Goal: Task Accomplishment & Management: Complete application form

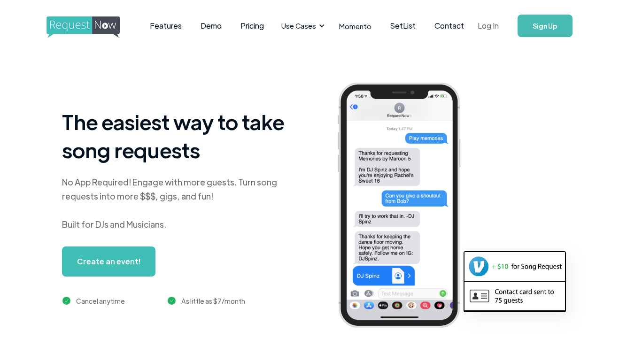
click at [487, 29] on link "Log In" at bounding box center [488, 25] width 40 height 33
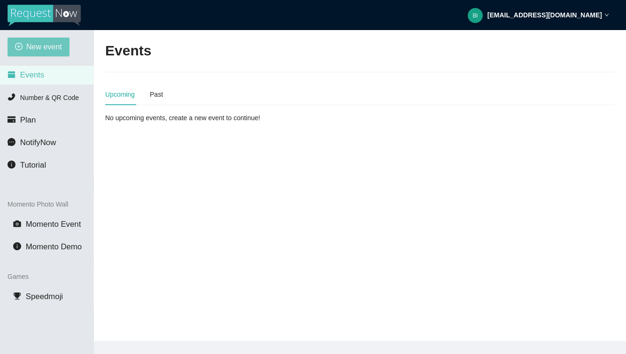
click at [45, 47] on span "New event" at bounding box center [44, 47] width 36 height 12
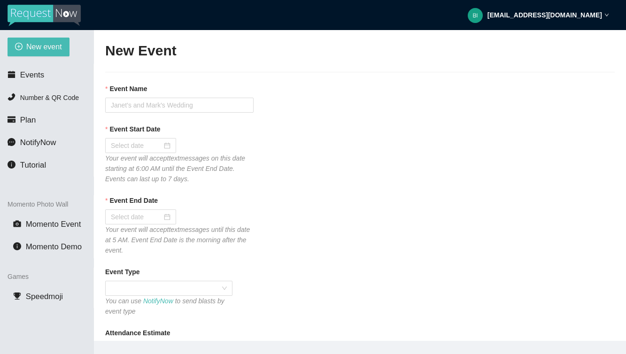
type textarea "https://virtualdj.com/ask/Shiawassee County Fair Grounds."
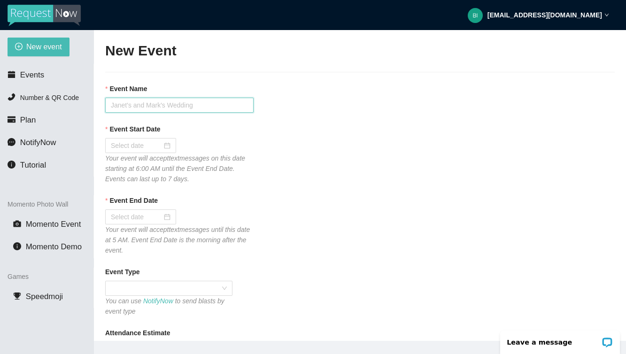
click at [171, 101] on input "Event Name" at bounding box center [179, 105] width 148 height 15
type input "S"
type input "5"
type input "6th Annual St. [PERSON_NAME] Golf Outing"
click at [228, 132] on div "Event Start Date" at bounding box center [359, 131] width 509 height 14
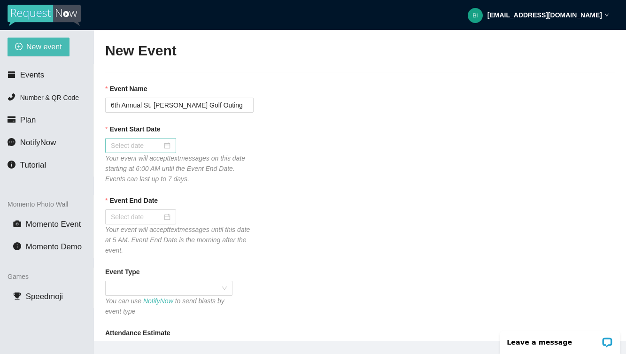
click at [166, 145] on div at bounding box center [141, 145] width 60 height 10
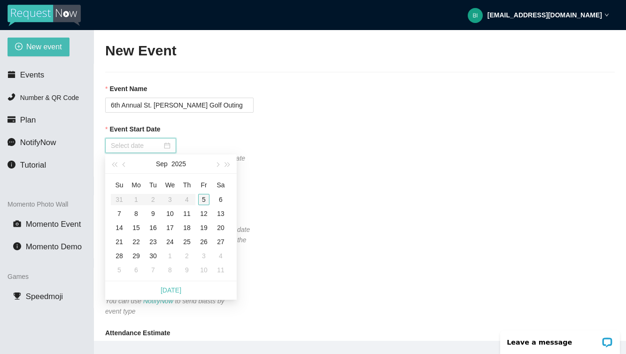
type input "09/05/2025"
click at [208, 199] on div "5" at bounding box center [203, 199] width 11 height 11
type input "09/06/2025"
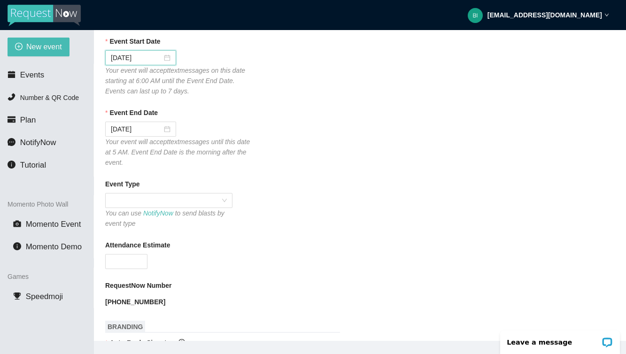
scroll to position [92, 0]
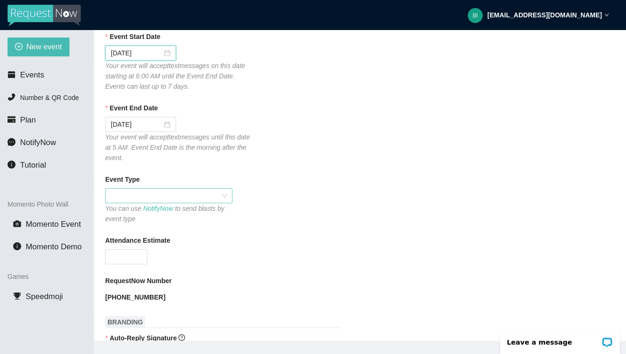
click at [210, 200] on span at bounding box center [169, 196] width 116 height 14
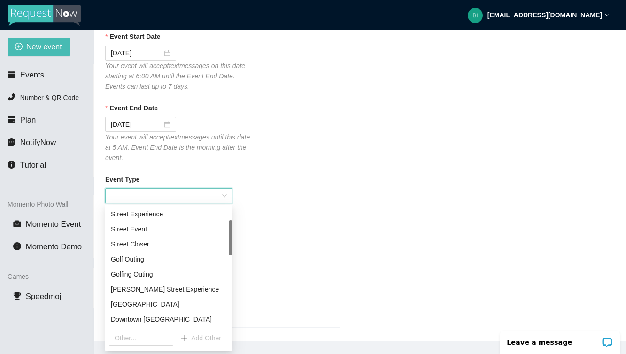
scroll to position [46, 0]
click at [169, 258] on div "Golf Outing" at bounding box center [169, 258] width 116 height 10
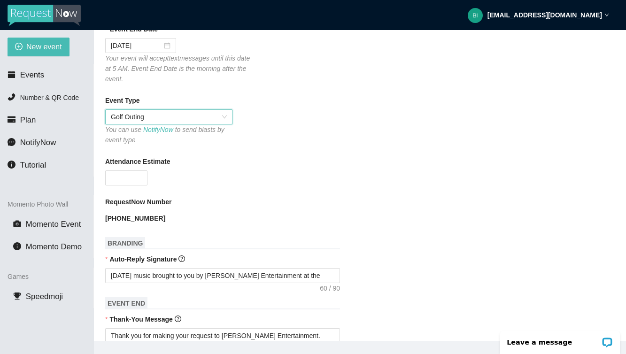
scroll to position [175, 0]
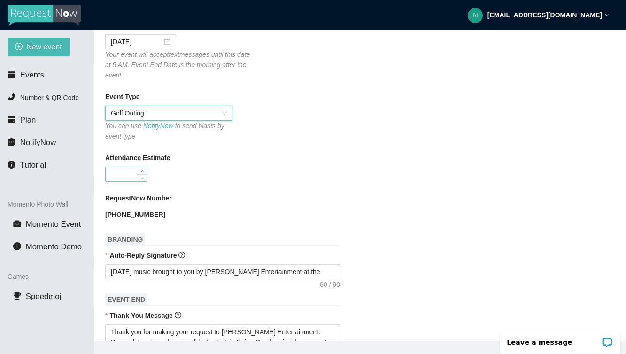
click at [132, 176] on input "Attendance Estimate" at bounding box center [126, 174] width 41 height 14
type input "500"
click at [194, 220] on div "[PHONE_NUMBER]" at bounding box center [179, 214] width 148 height 15
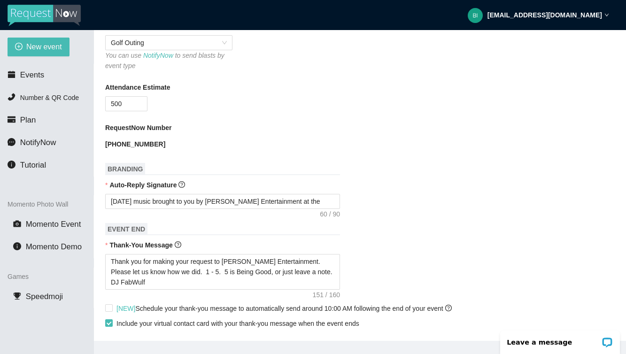
scroll to position [246, 0]
click at [317, 204] on textarea "Today's music brought to you by Young's Entertainment at the" at bounding box center [222, 200] width 235 height 15
type textarea "Today's music brought to you by Young's Entertainment at the"
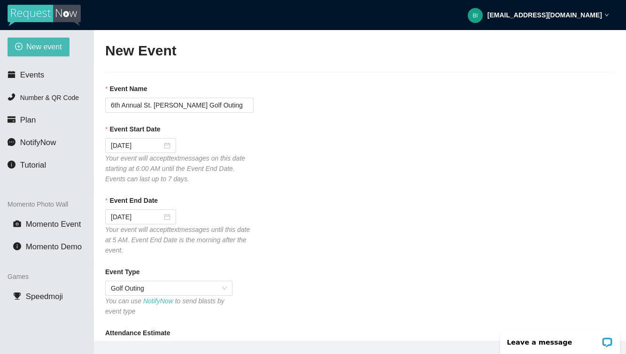
scroll to position [0, 0]
type textarea "Today's music brought to you by Young's Entertainment at the"
drag, startPoint x: 110, startPoint y: 102, endPoint x: 263, endPoint y: 113, distance: 153.4
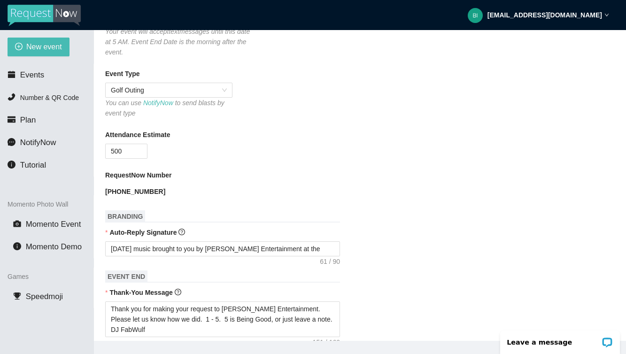
scroll to position [213, 0]
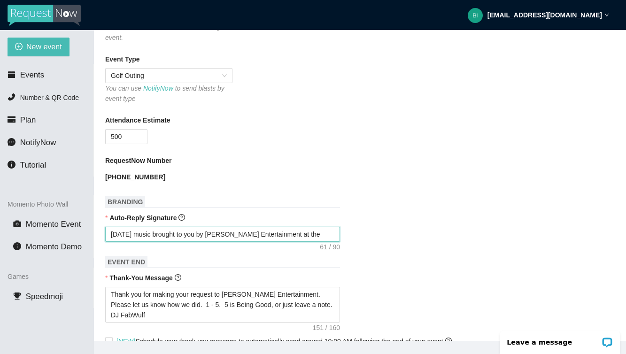
click at [315, 229] on textarea "Today's music brought to you by Young's Entertainment at the" at bounding box center [222, 234] width 235 height 15
paste textarea "6th Annual St. John AppleFest"
type textarea "Today's music brought to you by Young's Entertainment at the 6th Annual St. Joh…"
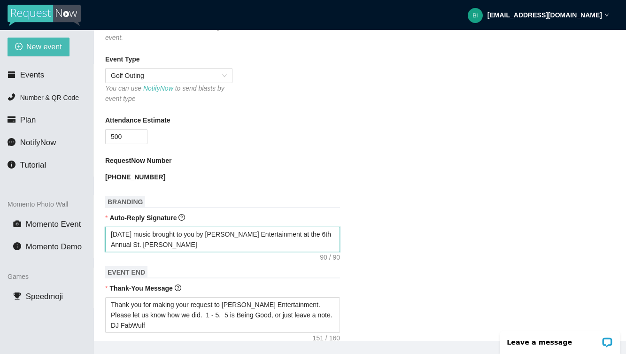
click at [145, 230] on textarea "Today's music brought to you by Young's Entertainment at the 6th Annual St. Joh…" at bounding box center [222, 239] width 235 height 25
click at [144, 232] on textarea "Today's music brought to you by Young's Entertainment at the 6th Annual St. Joh…" at bounding box center [222, 239] width 235 height 25
type textarea "Today's usic brought to you by Young's Entertainment at the 6th Annual St. John…"
type textarea "Today'susic brought to you by Young's Entertainment at the 6th Annual St. John …"
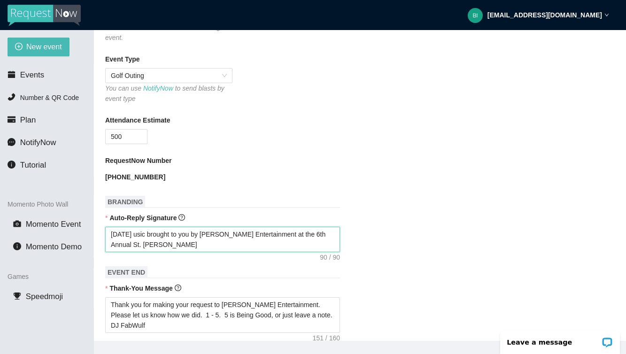
type textarea "Today'susic brought to you by Young's Entertainment at the 6th Annual St. John …"
type textarea "Today'usic brought to you by Young's Entertainment at the 6th Annual St. John A…"
type textarea "Todayusic brought to you by Young's Entertainment at the 6th Annual St. John Ap…"
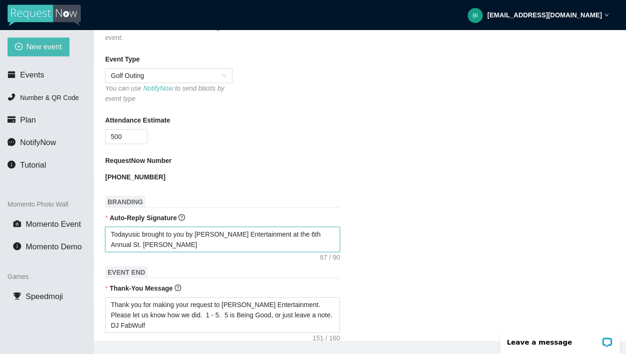
type textarea "Todausic brought to you by Young's Entertainment at the 6th Annual St. John App…"
type textarea "Todusic brought to you by Young's Entertainment at the 6th Annual St. John Appl…"
type textarea "Tousic brought to you by Young's Entertainment at the 6th Annual St. John Apple…"
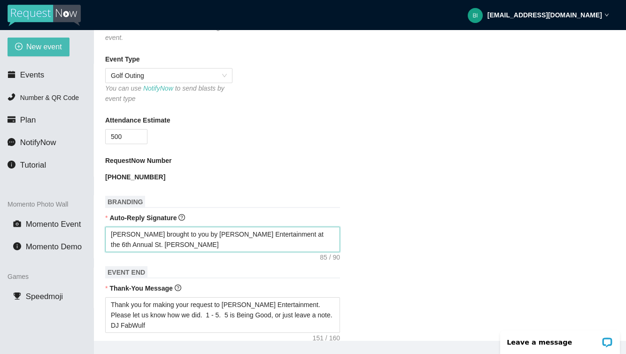
type textarea "Tousic brought to you by Young's Entertainment at the 6th Annual St. John Apple…"
type textarea "Tusic brought to you by Young's Entertainment at the 6th Annual St. John AppleF…"
type textarea "usic brought to you by Young's Entertainment at the 6th Annual St. John AppleFe…"
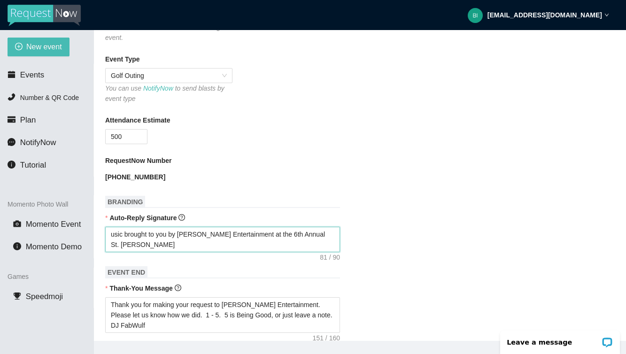
type textarea "Music brought to you by Young's Entertainment at the 6th Annual St. John AppleF…"
click at [175, 245] on textarea "Music brought to you by Young's Entertainment at the 6th Annual St. John AppleF…" at bounding box center [222, 239] width 235 height 25
type textarea "Music brought to you by Young's Entertainment at the 6th Annual St. John AppleF…"
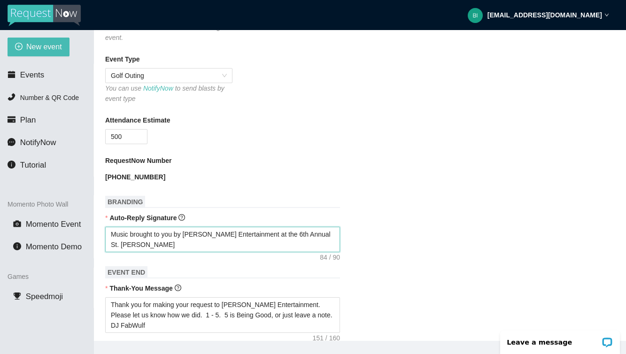
type textarea "Music brought to you by Young's Entertainment at the 6th Annual St. John AppleF…"
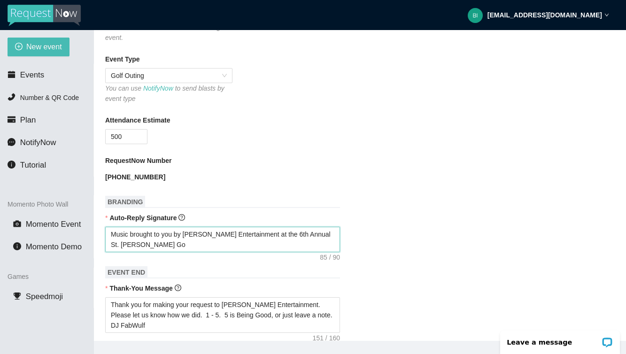
type textarea "Music brought to you by Young's Entertainment at the 6th Annual St. John AppleF…"
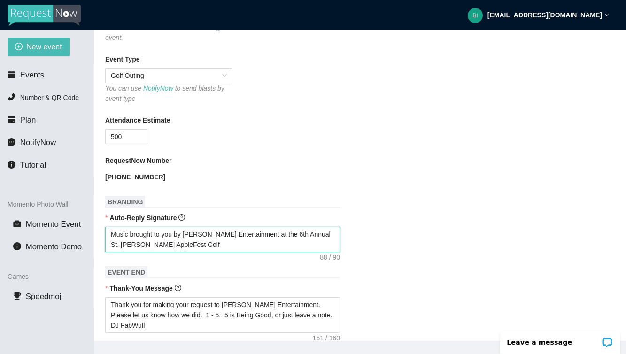
click at [276, 232] on textarea "Music brought to you by Young's Entertainment at the 6th Annual St. John AppleF…" at bounding box center [222, 239] width 235 height 25
type textarea "Music brought to you by Young's Entertainment at the6th Annual St. John AppleFe…"
type textarea "Music brought to you by Young's Entertainment at th6th Annual St. John AppleFes…"
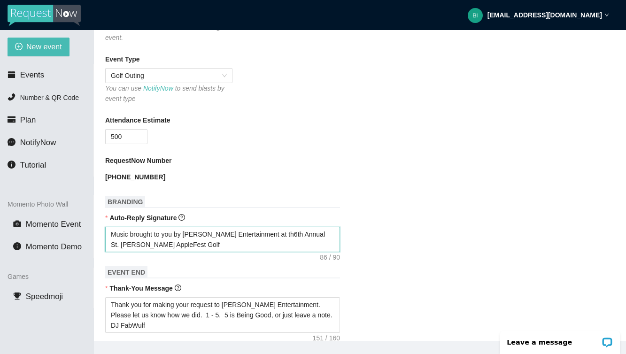
type textarea "Music brought to you by Young's Entertainment at t6th Annual St. John AppleFest…"
type textarea "Music brought to you by Young's Entertainment at 6th Annual St. John AppleFest …"
type textarea "Music brought to you by Young's Entertainment at6th Annual St. John AppleFest G…"
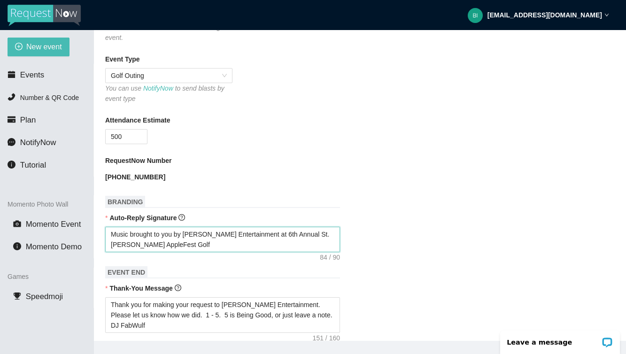
type textarea "Music brought to you by Young's Entertainment at6th Annual St. John AppleFest G…"
type textarea "Music brought to you by Young's Entertainment a6th Annual St. John AppleFest Go…"
type textarea "Music brought to you by Young's Entertainment 6th Annual St. John AppleFest Golf"
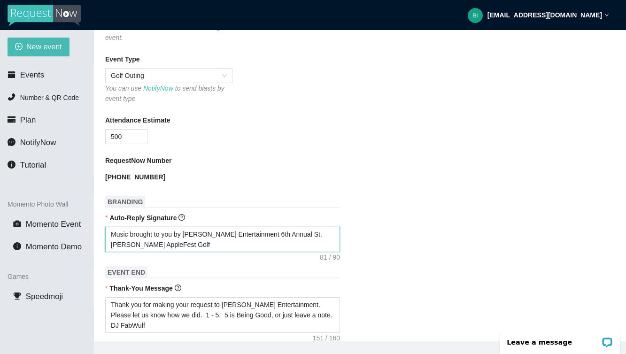
type textarea "Music brought to you by Young's Entertainment6th Annual St. John AppleFest Golf"
type textarea "Music brought to you by Young's Entertainment:6th Annual St. John AppleFest Golf"
type textarea "Music brought to you by Young's Entertainment: 6th Annual St. John AppleFest Go…"
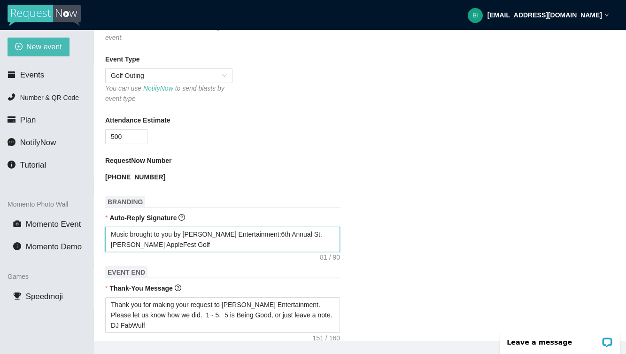
type textarea "Music brought to you by Young's Entertainment: 6th Annual St. John AppleFest Go…"
click at [220, 246] on textarea "Music brought to you by Young's Entertainment: 6th Annual St. John AppleFest Go…" at bounding box center [222, 239] width 235 height 25
type textarea "Music brought to you by Young's Entertainment: 6th Annual St. John AppleFest Go…"
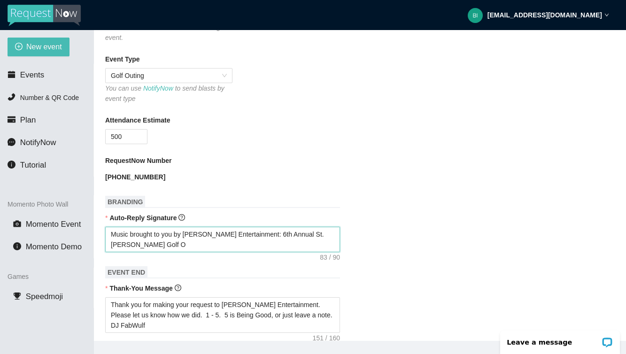
type textarea "Music brought to you by Young's Entertainment: 6th Annual St. John AppleFest Go…"
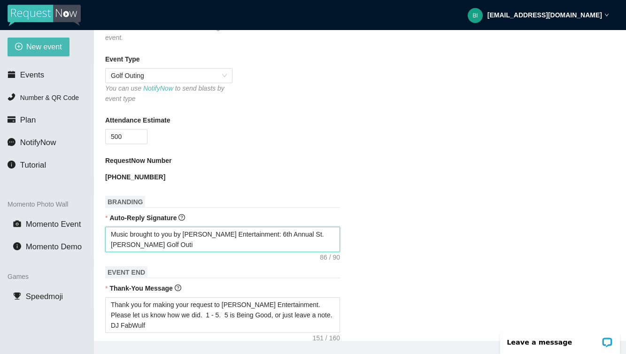
type textarea "Music brought to you by Young's Entertainment: 6th Annual St. John AppleFest Go…"
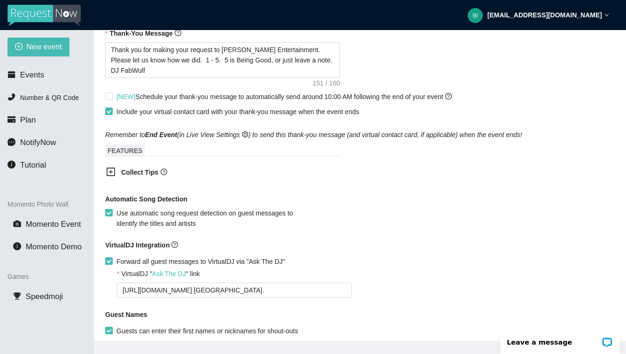
scroll to position [486, 0]
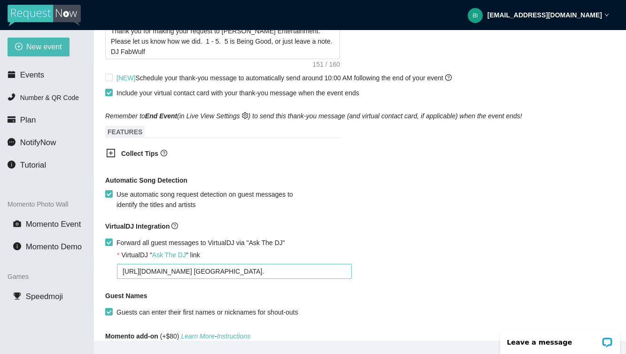
type textarea "Music brought to you by Young's Entertainment: 6th Annual St. John AppleFest Go…"
drag, startPoint x: 313, startPoint y: 274, endPoint x: 124, endPoint y: 269, distance: 188.3
click at [124, 269] on textarea "https://virtualdj.com/ask/Shiawassee County Fair Grounds." at bounding box center [234, 271] width 235 height 15
type textarea "[URL][DOMAIN_NAME]"
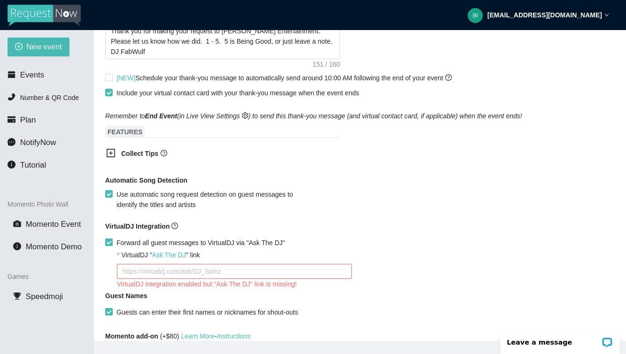
click at [107, 243] on input "Forward all guest messages to VirtualDJ via "Ask The DJ"" at bounding box center [108, 241] width 7 height 7
checkbox input "false"
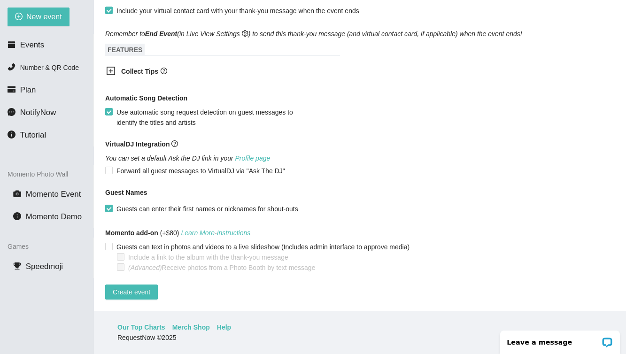
scroll to position [30, 0]
click at [145, 287] on span "Create event" at bounding box center [132, 292] width 38 height 10
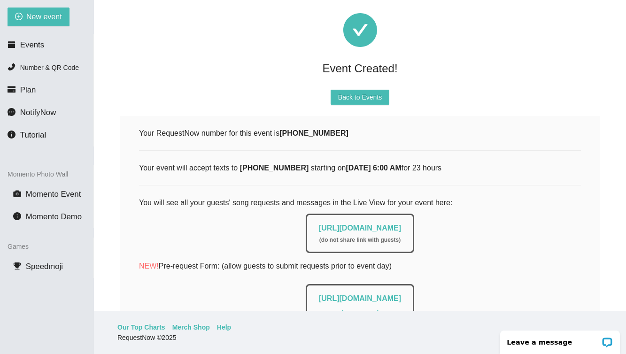
scroll to position [15, 0]
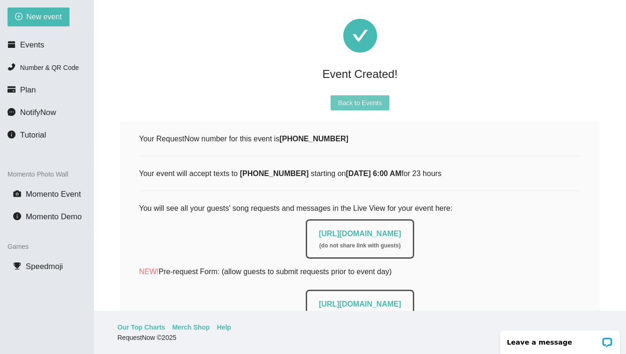
click at [350, 105] on span "Back to Events" at bounding box center [360, 103] width 44 height 10
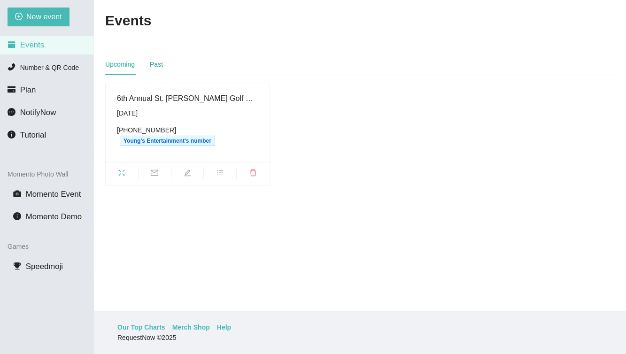
click at [161, 64] on div "Past" at bounding box center [156, 64] width 13 height 10
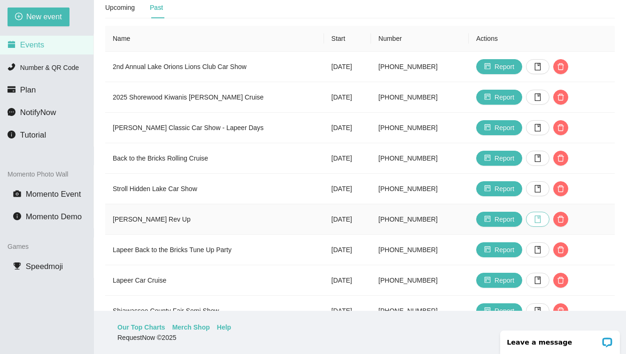
scroll to position [61, 0]
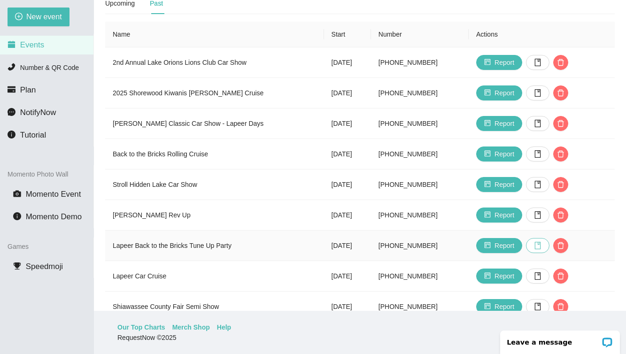
click at [541, 242] on icon "book" at bounding box center [538, 246] width 8 height 8
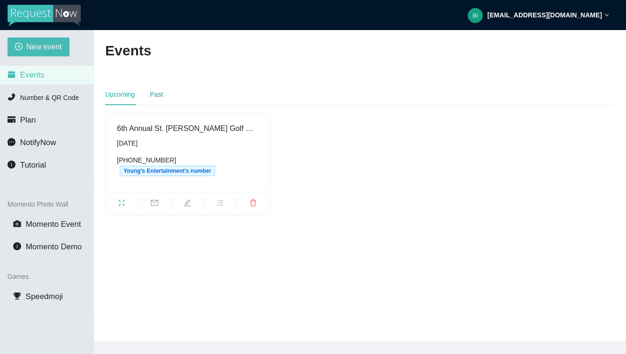
click at [156, 92] on div "Past" at bounding box center [156, 94] width 13 height 10
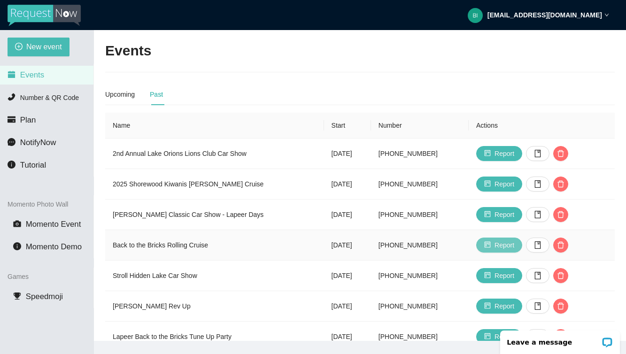
click at [490, 244] on icon "project" at bounding box center [487, 245] width 6 height 6
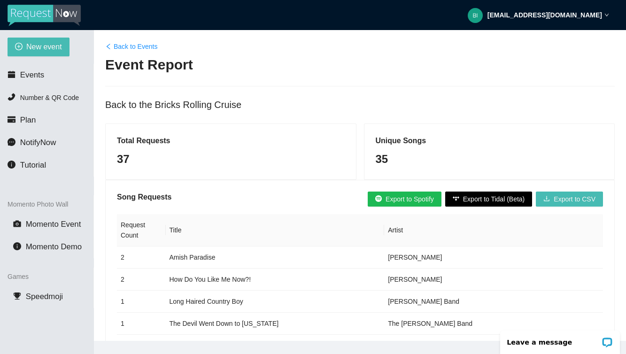
click at [111, 48] on icon "left" at bounding box center [108, 46] width 7 height 7
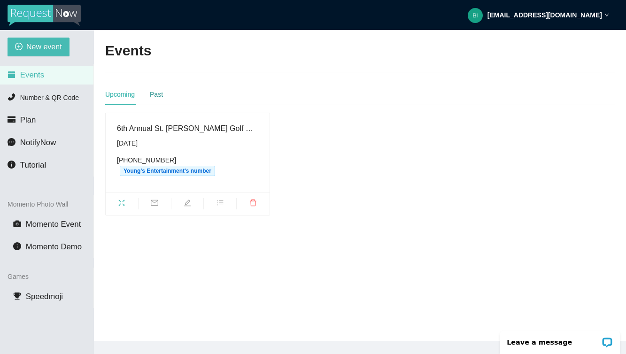
click at [163, 91] on div "Past" at bounding box center [156, 94] width 13 height 10
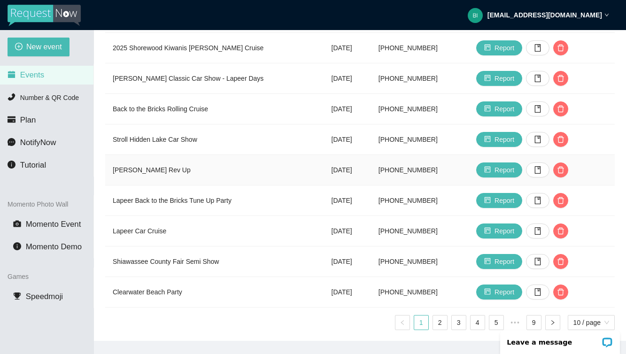
scroll to position [138, 0]
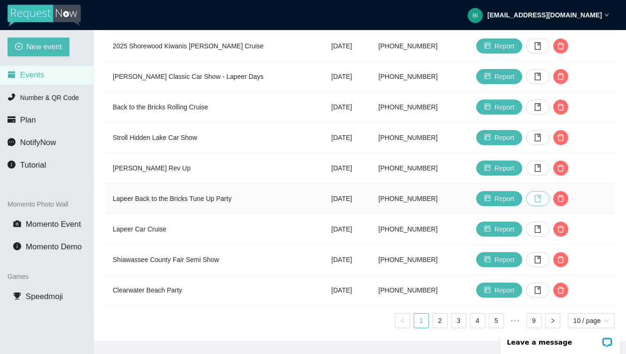
click at [541, 197] on icon "book" at bounding box center [538, 199] width 8 height 8
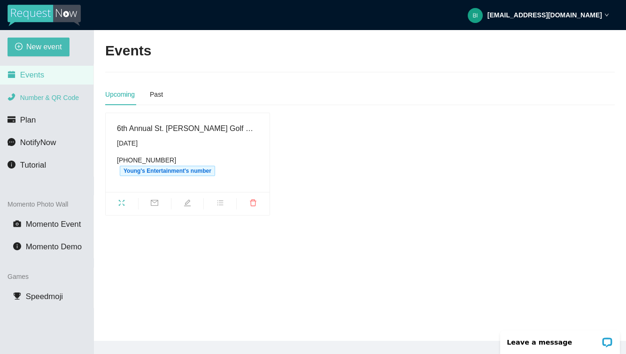
click at [57, 97] on span "Number & QR Code" at bounding box center [49, 98] width 59 height 8
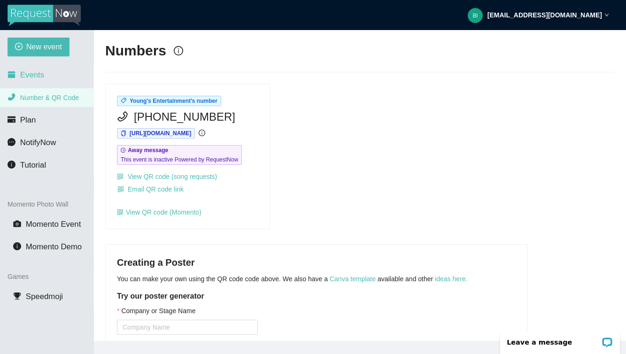
click at [41, 72] on span "Events" at bounding box center [32, 74] width 24 height 9
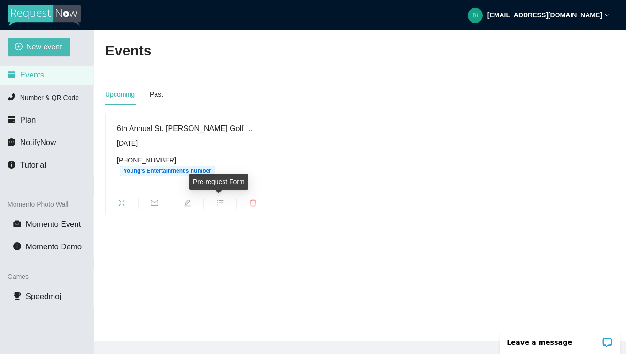
click at [219, 207] on span "bars" at bounding box center [220, 204] width 32 height 10
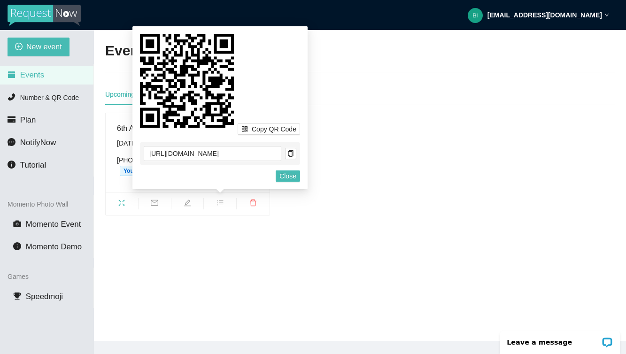
click at [314, 276] on main "Events Upcoming Past 6th Annual St. [PERSON_NAME] Golf Outing [DATE] [PHONE_NUM…" at bounding box center [360, 185] width 532 height 311
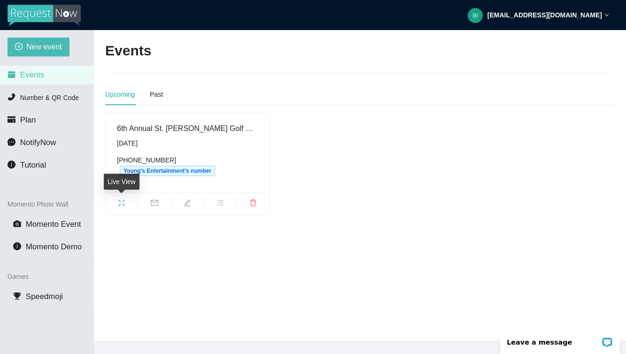
click at [122, 200] on icon "fullscreen" at bounding box center [122, 203] width 8 height 8
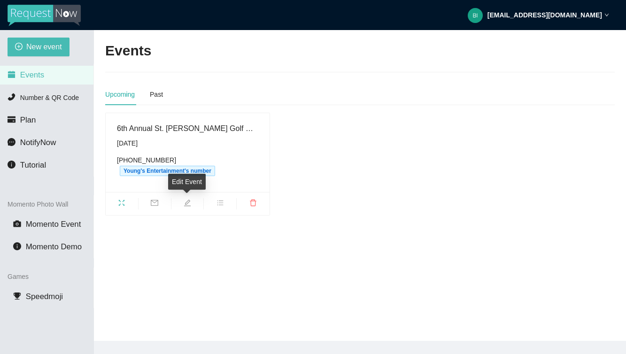
click at [186, 206] on icon "edit" at bounding box center [187, 202] width 7 height 7
type textarea "[URL][DOMAIN_NAME]"
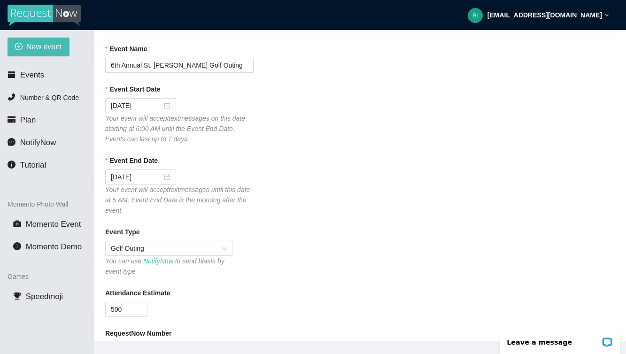
scroll to position [40, 0]
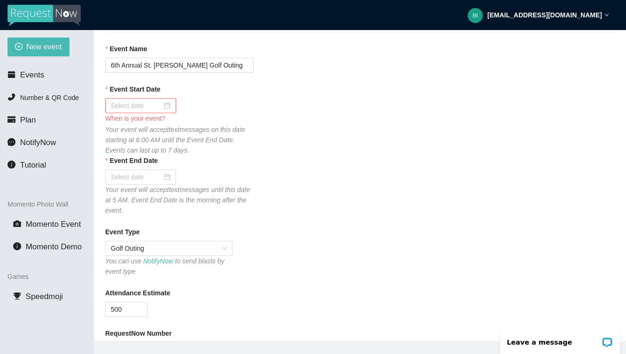
click at [166, 102] on div at bounding box center [141, 105] width 60 height 10
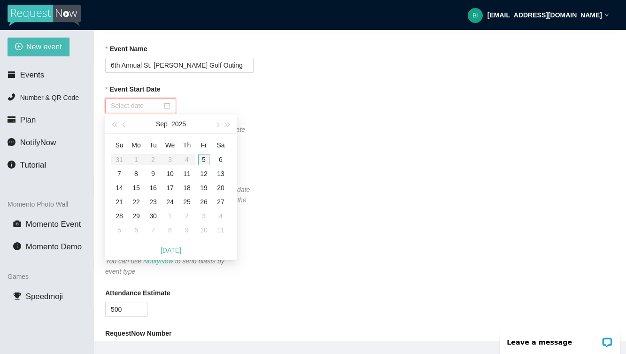
type input "09/05/2025"
click at [203, 157] on div "5" at bounding box center [203, 159] width 11 height 11
type input "09/06/2025"
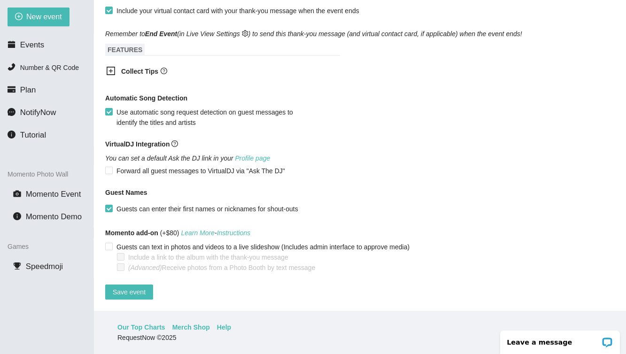
scroll to position [30, 0]
click at [130, 287] on span "Save event" at bounding box center [129, 292] width 33 height 10
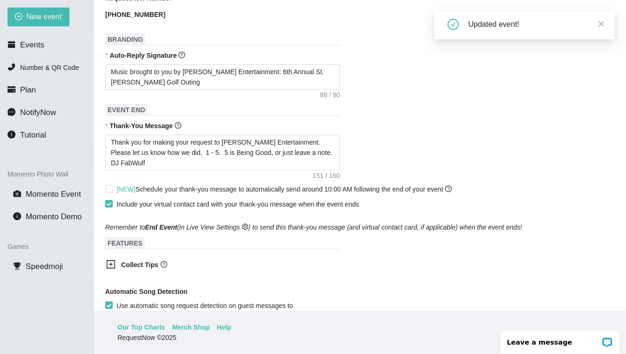
scroll to position [304, 0]
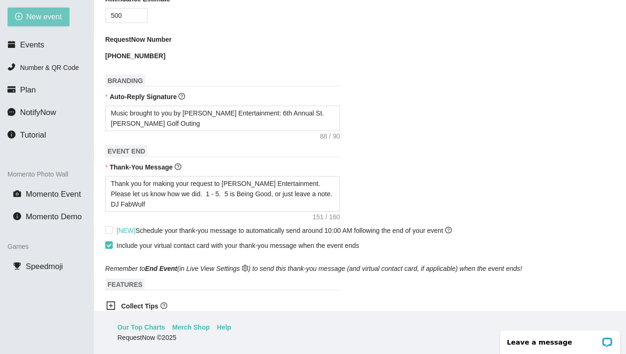
click at [32, 14] on span "New event" at bounding box center [44, 17] width 36 height 12
type textarea "https://virtualdj.com/ask/Shiawassee County Fair Grounds."
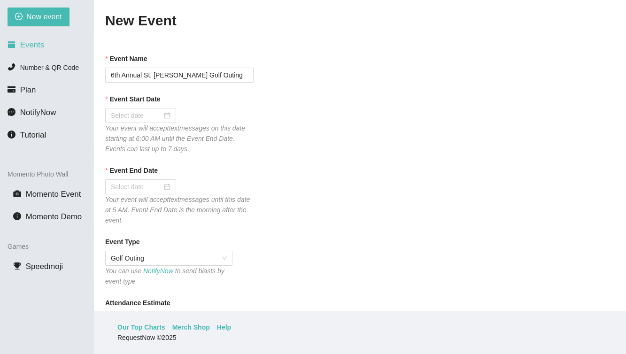
click at [27, 42] on span "Events" at bounding box center [32, 44] width 24 height 9
